Goal: Contribute content: Contribute content

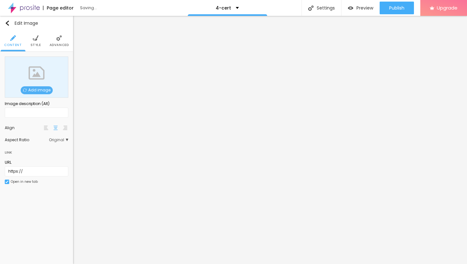
click at [44, 87] on span "Add image" at bounding box center [37, 90] width 32 height 8
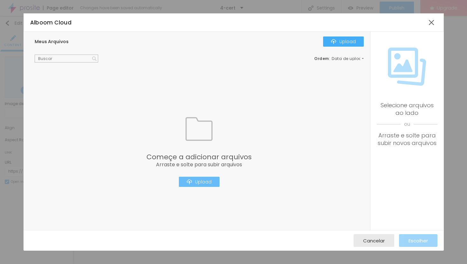
click at [206, 182] on div "Upload" at bounding box center [199, 181] width 25 height 5
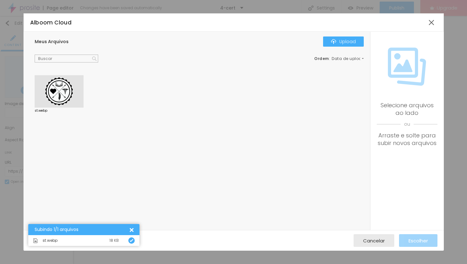
click at [67, 93] on div at bounding box center [59, 91] width 49 height 32
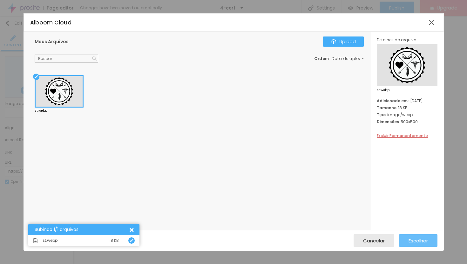
click at [423, 243] on span "Escolher" at bounding box center [417, 240] width 19 height 5
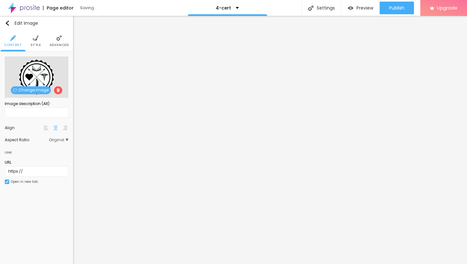
click at [57, 40] on img at bounding box center [59, 38] width 6 height 6
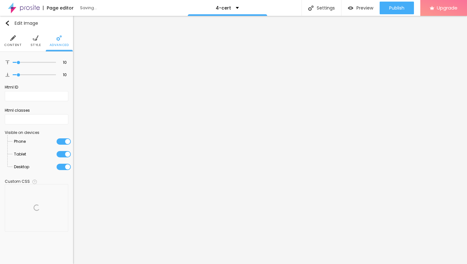
click at [34, 42] on li "Style" at bounding box center [35, 40] width 10 height 21
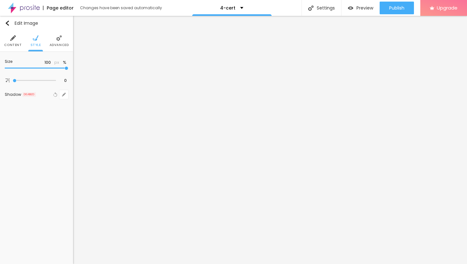
type input "20"
click at [15, 67] on input "range" at bounding box center [37, 68] width 64 height 3
type input "15"
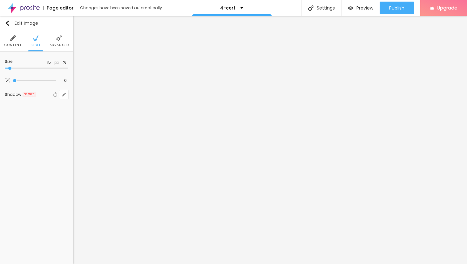
click at [10, 68] on input "range" at bounding box center [37, 68] width 64 height 3
click at [9, 24] on img "button" at bounding box center [7, 23] width 5 height 5
click at [64, 62] on icon "button" at bounding box center [64, 64] width 4 height 4
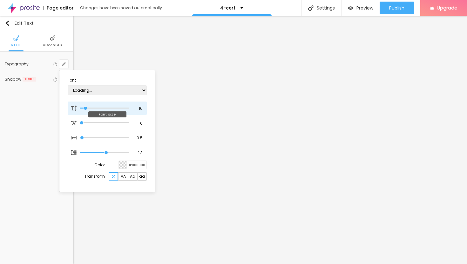
type input "12"
type input "1"
type input "13"
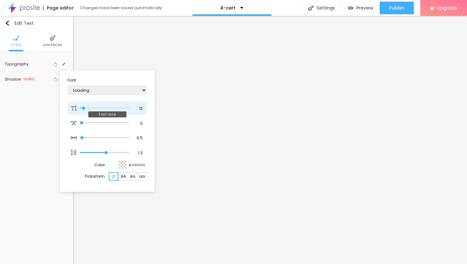
type input "1"
type input "14"
type input "1"
type input "15"
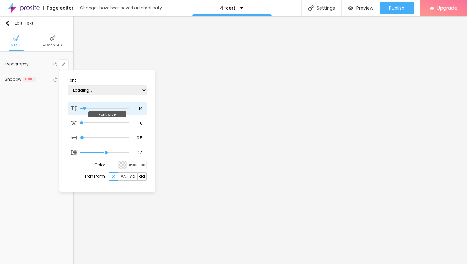
type input "15"
type input "1"
type input "16"
type input "1"
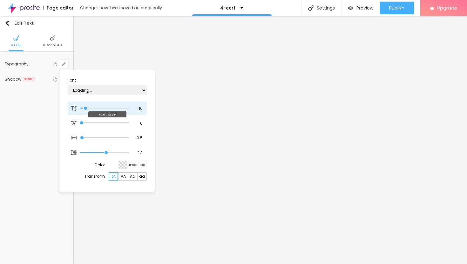
type input "17"
type input "1"
type input "18"
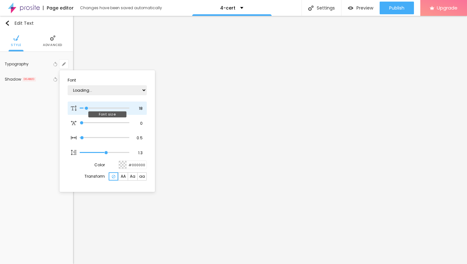
type input "1"
type input "19"
type input "1"
type input "20"
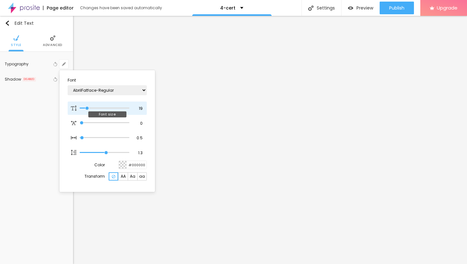
type input "20"
type input "1"
type input "21"
type input "1"
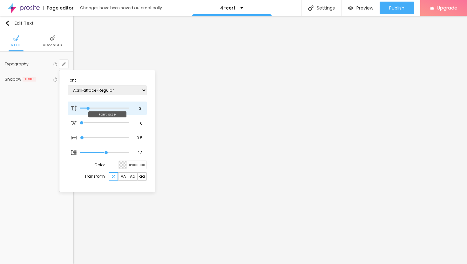
type input "22"
type input "1"
type input "23"
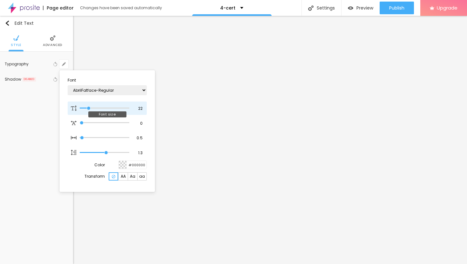
type input "1"
type input "24"
type input "1"
type input "25"
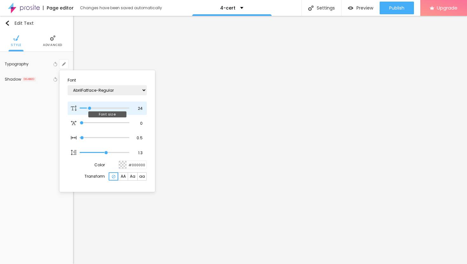
type input "25"
type input "1"
type input "26"
type input "1"
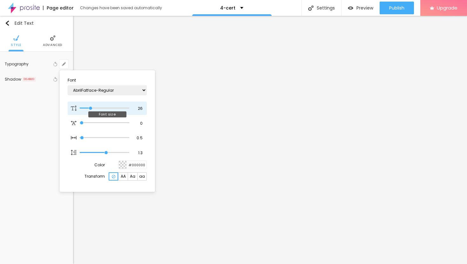
type input "27"
type input "1"
drag, startPoint x: 84, startPoint y: 108, endPoint x: 91, endPoint y: 108, distance: 7.9
type input "27"
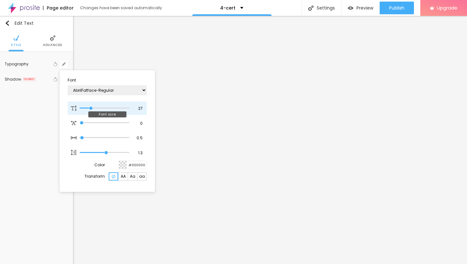
click at [91, 108] on input "range" at bounding box center [105, 108] width 50 height 3
click at [232, 193] on div at bounding box center [233, 132] width 467 height 264
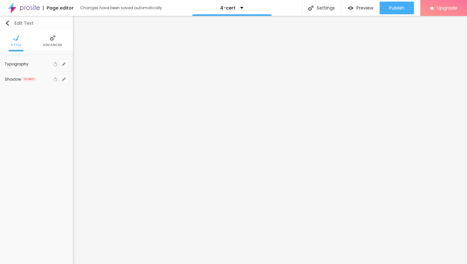
click at [8, 22] on img "button" at bounding box center [7, 23] width 5 height 5
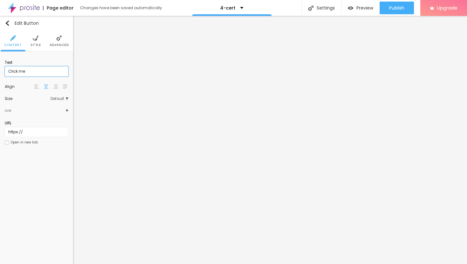
drag, startPoint x: 34, startPoint y: 71, endPoint x: 2, endPoint y: 69, distance: 32.5
click at [0, 69] on div "Text Click me Align Size Default Small Default Big Link URL https:// Open in ne…" at bounding box center [36, 104] width 73 height 105
paste input "→ VIEW DOCUMENT HERE"
type input "→ VIEW DOCUMENT HERE"
drag, startPoint x: 25, startPoint y: 133, endPoint x: 0, endPoint y: 129, distance: 25.2
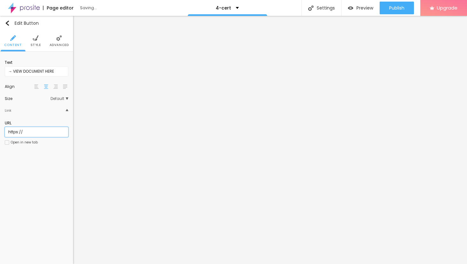
click at [0, 129] on div "Text → VIEW DOCUMENT HERE Align Size Default Small Default Big Link URL https:/…" at bounding box center [36, 104] width 73 height 105
paste input "[URL][DOMAIN_NAME]"
type input "[URL][DOMAIN_NAME]"
click at [9, 142] on div at bounding box center [7, 142] width 4 height 4
click at [61, 44] on span "Advanced" at bounding box center [59, 45] width 19 height 3
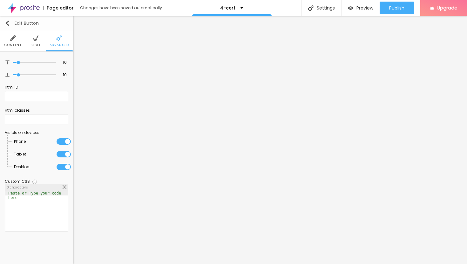
click at [6, 24] on img "button" at bounding box center [7, 23] width 5 height 5
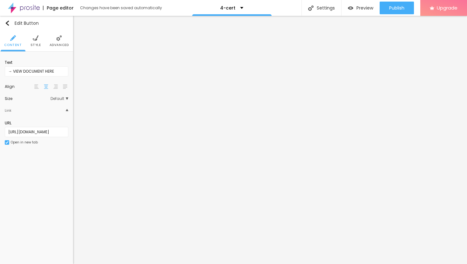
click at [59, 44] on span "Advanced" at bounding box center [59, 45] width 19 height 3
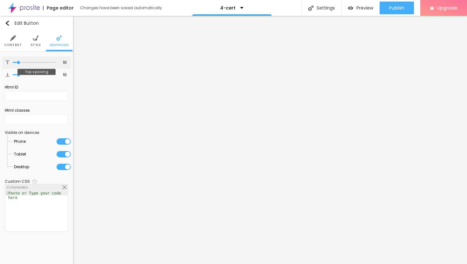
type input "8"
type input "9"
type input "10"
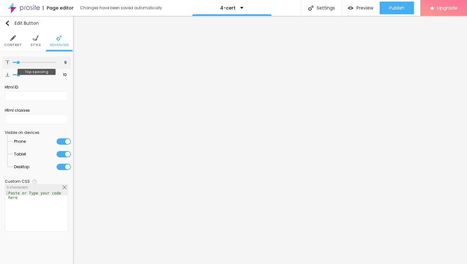
type input "10"
type input "11"
type input "12"
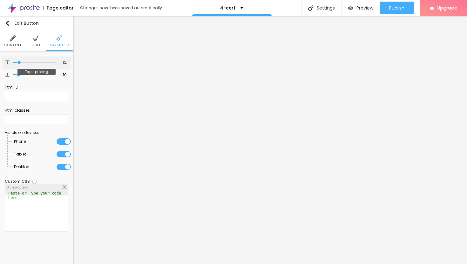
type input "13"
type input "14"
type input "15"
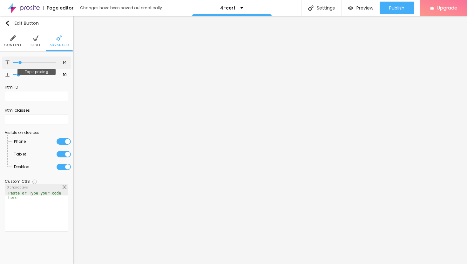
type input "15"
type input "16"
type input "17"
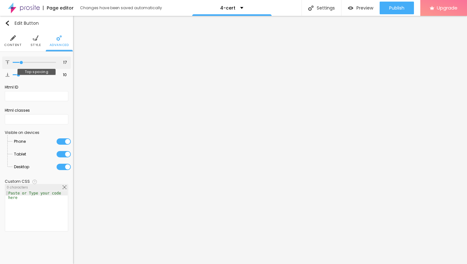
type input "18"
type input "19"
drag, startPoint x: 18, startPoint y: 61, endPoint x: 22, endPoint y: 63, distance: 4.6
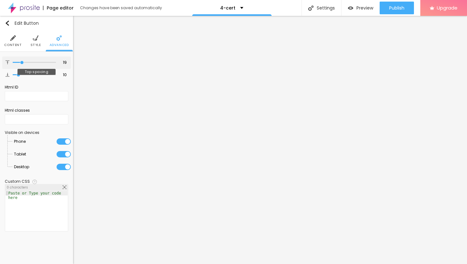
type input "19"
click at [22, 63] on input "range" at bounding box center [34, 62] width 43 height 3
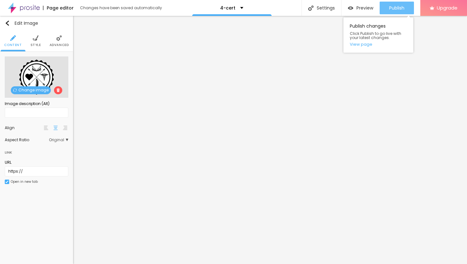
click at [390, 8] on span "Publish" at bounding box center [396, 7] width 15 height 5
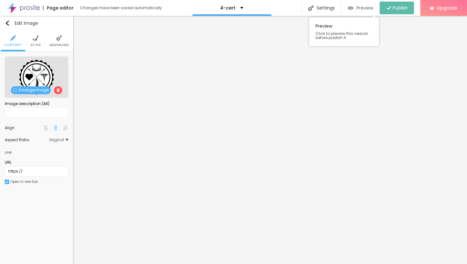
click at [358, 7] on span "Preview" at bounding box center [364, 7] width 17 height 5
click at [62, 41] on li "Advanced" at bounding box center [59, 40] width 19 height 21
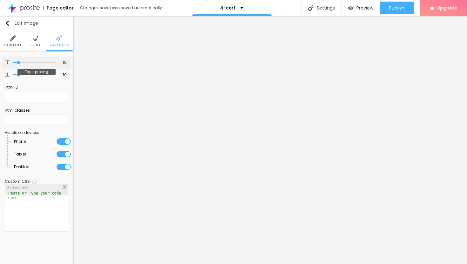
type input "9"
type input "10"
type input "11"
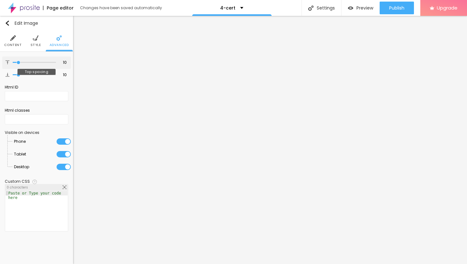
type input "11"
type input "12"
type input "13"
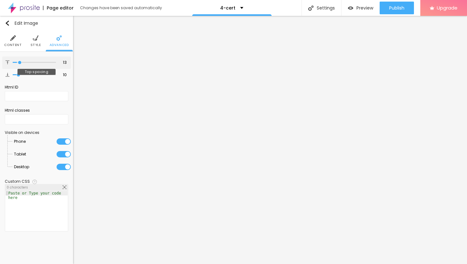
type input "14"
type input "15"
type input "16"
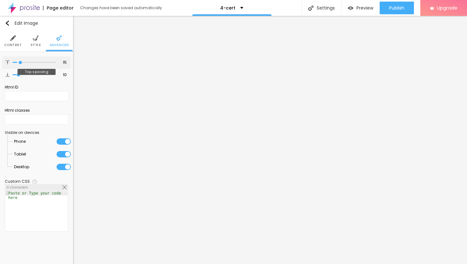
type input "16"
type input "17"
type input "18"
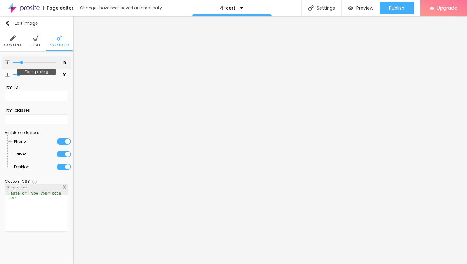
type input "19"
type input "20"
type input "21"
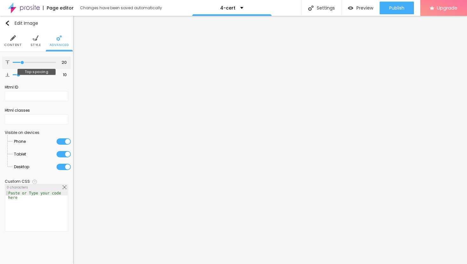
type input "21"
type input "22"
type input "23"
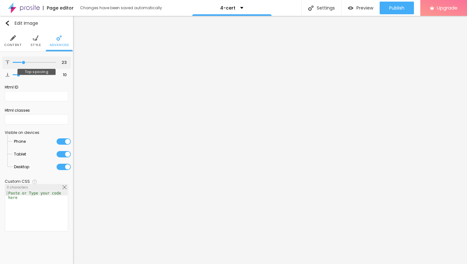
type input "24"
type input "25"
type input "26"
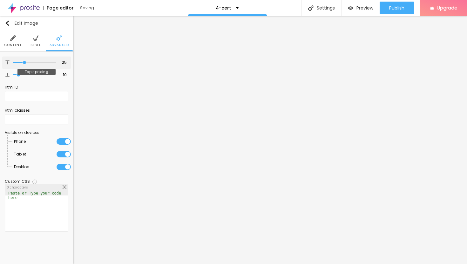
type input "26"
drag, startPoint x: 18, startPoint y: 62, endPoint x: 25, endPoint y: 64, distance: 6.6
type input "26"
click at [25, 64] on input "range" at bounding box center [34, 62] width 43 height 3
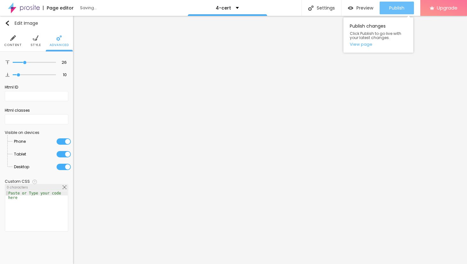
click at [396, 9] on span "Publish" at bounding box center [396, 7] width 15 height 5
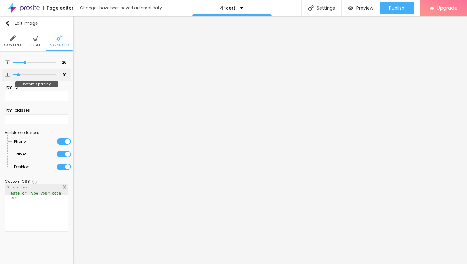
type input "9"
type input "10"
type input "11"
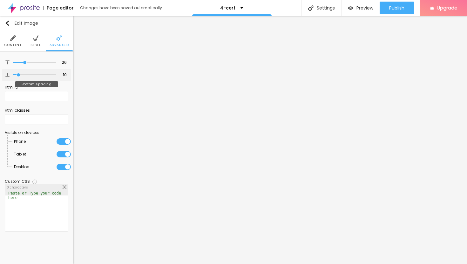
type input "11"
type input "12"
type input "13"
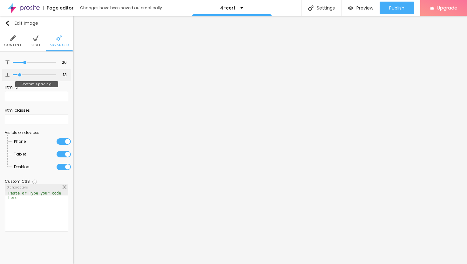
type input "14"
type input "15"
type input "16"
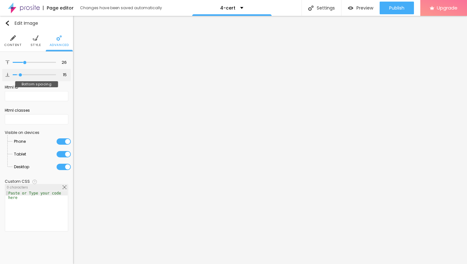
type input "16"
type input "17"
type input "18"
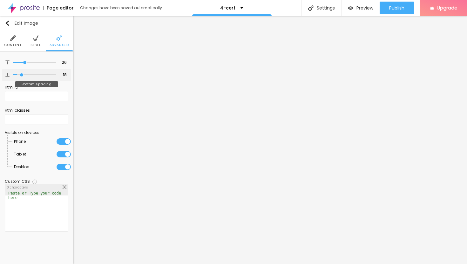
type input "19"
type input "20"
type input "21"
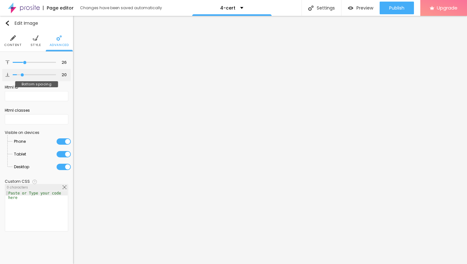
type input "21"
type input "22"
type input "23"
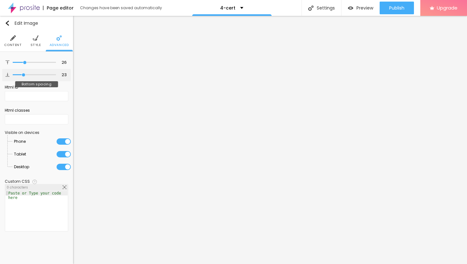
type input "24"
type input "25"
type input "24"
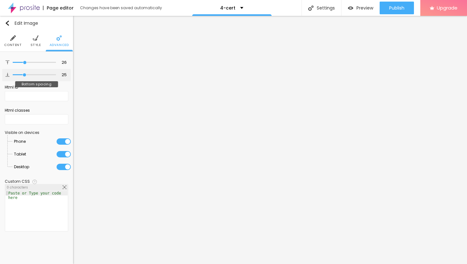
type input "24"
type input "23"
type input "22"
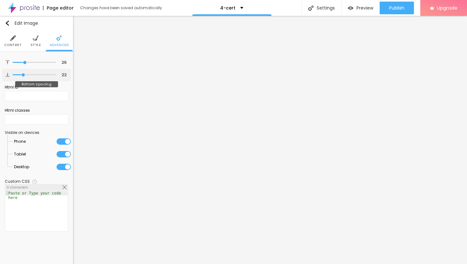
type input "21"
type input "20"
type input "19"
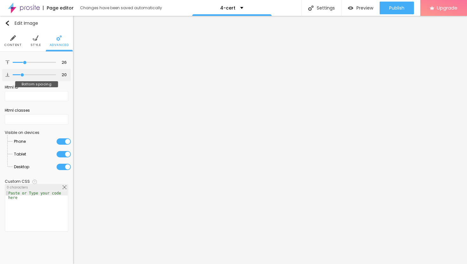
type input "19"
type input "18"
type input "17"
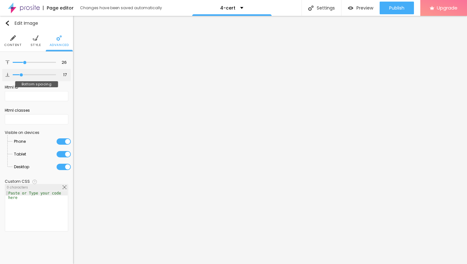
type input "16"
type input "15"
type input "14"
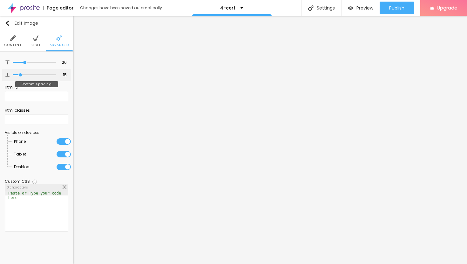
type input "14"
type input "13"
type input "12"
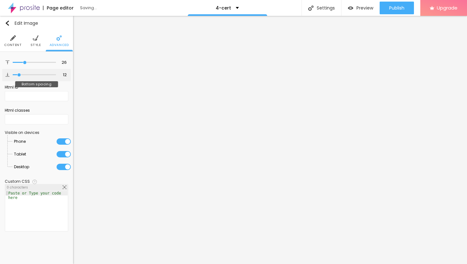
type input "12"
click at [19, 73] on input "range" at bounding box center [34, 74] width 43 height 3
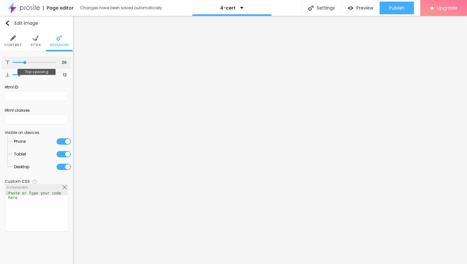
type input "28"
type input "29"
type input "31"
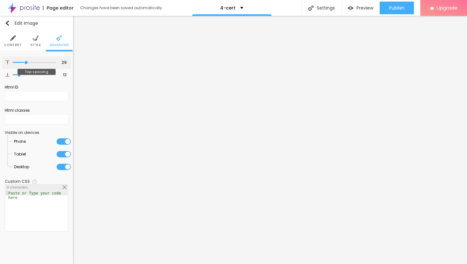
type input "31"
type input "32"
type input "34"
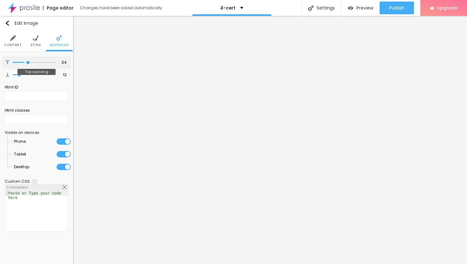
type input "36"
type input "38"
type input "40"
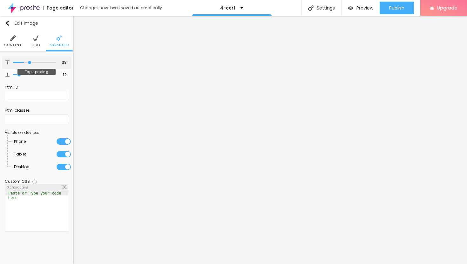
type input "40"
type input "42"
type input "44"
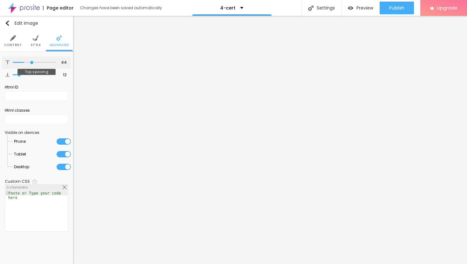
type input "45"
drag, startPoint x: 26, startPoint y: 62, endPoint x: 37, endPoint y: 64, distance: 11.0
click at [37, 64] on input "range" at bounding box center [34, 62] width 43 height 3
drag, startPoint x: 37, startPoint y: 63, endPoint x: 33, endPoint y: 63, distance: 3.8
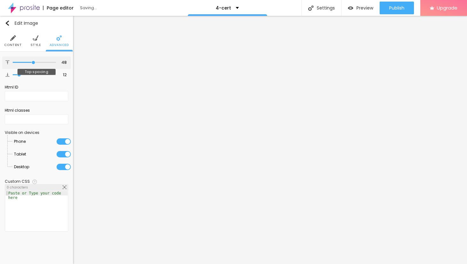
click at [33, 64] on input "range" at bounding box center [34, 62] width 43 height 3
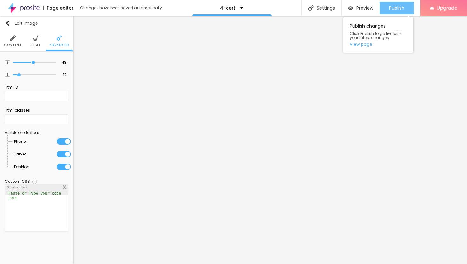
click at [403, 9] on span "Publish" at bounding box center [396, 7] width 15 height 5
